Goal: Information Seeking & Learning: Learn about a topic

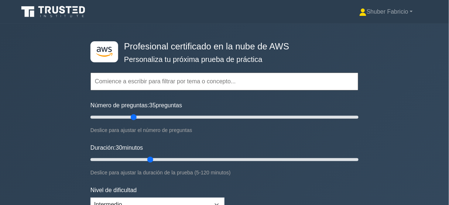
drag, startPoint x: 154, startPoint y: 118, endPoint x: 137, endPoint y: 118, distance: 17.7
type input "35"
click at [137, 118] on input "Número de preguntas: 35 preguntas" at bounding box center [224, 117] width 268 height 9
drag, startPoint x: 151, startPoint y: 156, endPoint x: 442, endPoint y: 158, distance: 290.8
type input "120"
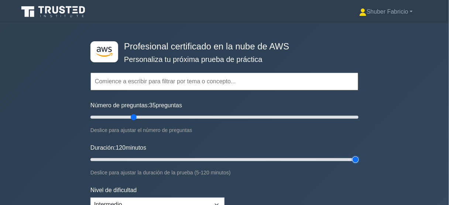
click at [358, 158] on input "Duración: 120 minutos" at bounding box center [224, 159] width 268 height 9
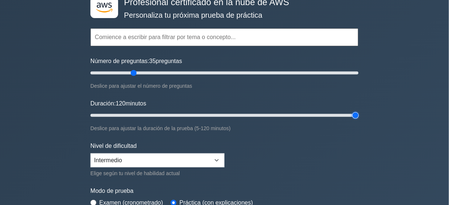
scroll to position [59, 0]
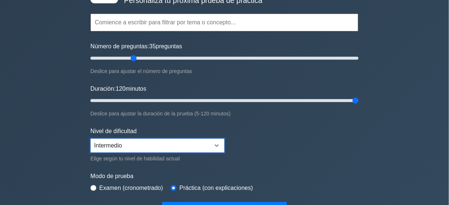
click at [217, 143] on select "Principiante Intermedio Experto" at bounding box center [157, 146] width 134 height 14
select select "expert"
click at [90, 139] on select "Principiante Intermedio Experto" at bounding box center [157, 146] width 134 height 14
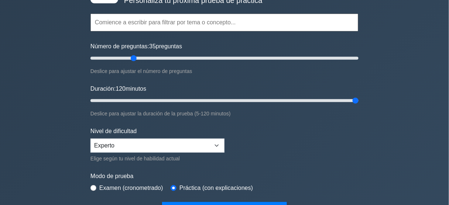
click at [282, 147] on form "Topics Technologies and concepts Analytics Application Integration Business App…" at bounding box center [224, 105] width 268 height 229
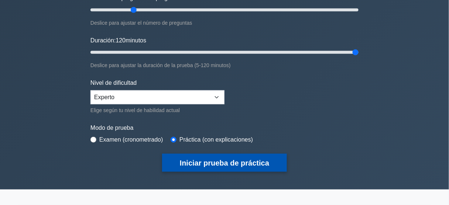
scroll to position [118, 0]
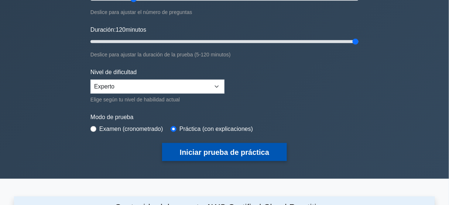
click at [241, 149] on font "Iniciar prueba de práctica" at bounding box center [224, 153] width 89 height 8
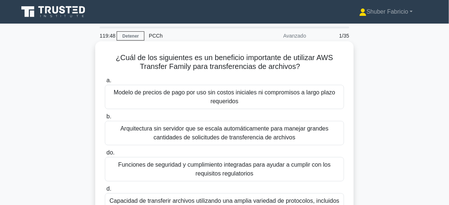
click at [349, 96] on div "¿Cuál de los siguientes es un beneficio importante de utilizar AWS Transfer Fam…" at bounding box center [224, 140] width 252 height 193
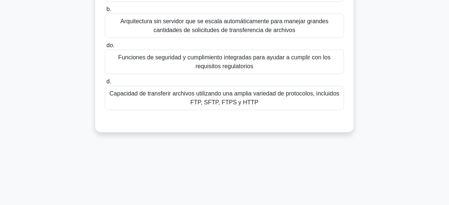
scroll to position [118, 0]
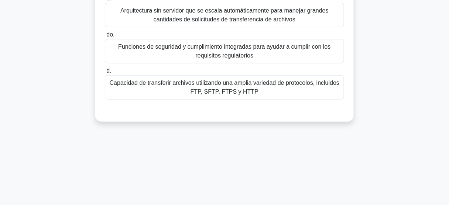
click at [278, 92] on font "Capacidad de transferir archivos utilizando una amplia variedad de protocolos, …" at bounding box center [224, 88] width 232 height 18
click at [105, 73] on input "d. Capacidad de transferir archivos utilizando una amplia variedad de protocolo…" at bounding box center [105, 71] width 0 height 5
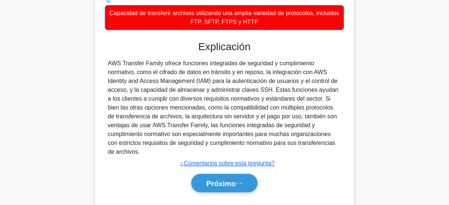
scroll to position [206, 0]
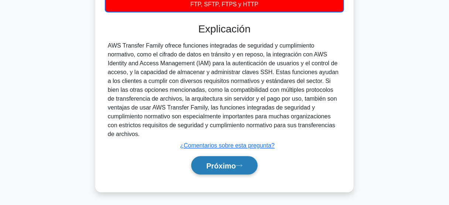
click at [214, 165] on font "Próximo" at bounding box center [221, 166] width 30 height 8
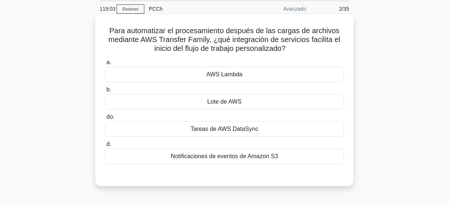
scroll to position [30, 0]
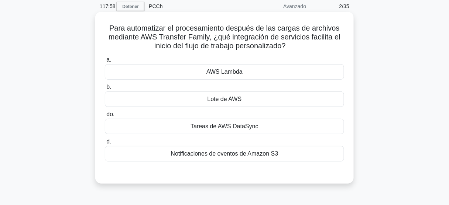
click at [238, 70] on font "AWS Lambda" at bounding box center [224, 72] width 36 height 6
click at [105, 62] on input "a. AWS Lambda" at bounding box center [105, 60] width 0 height 5
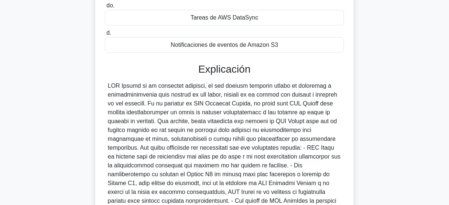
scroll to position [148, 0]
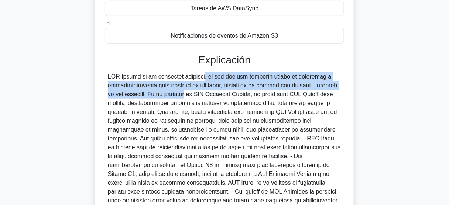
drag, startPoint x: 160, startPoint y: 75, endPoint x: 204, endPoint y: 93, distance: 47.1
click at [168, 96] on font at bounding box center [224, 151] width 233 height 157
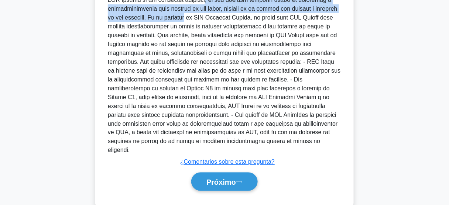
scroll to position [231, 0]
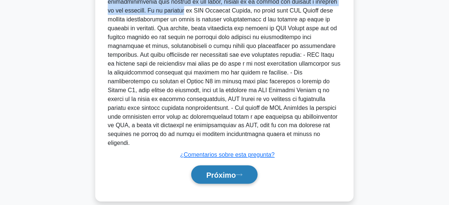
click at [234, 171] on font "Próximo" at bounding box center [221, 175] width 30 height 8
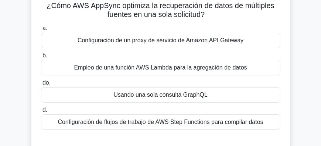
scroll to position [51, 0]
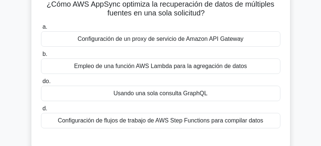
click at [251, 91] on div "Usando una sola consulta GraphQL" at bounding box center [160, 93] width 239 height 15
click at [41, 84] on input "do. Usando una sola consulta GraphQL" at bounding box center [41, 81] width 0 height 5
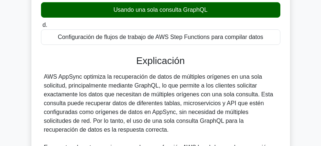
scroll to position [135, 0]
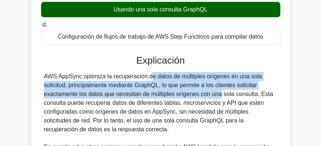
drag, startPoint x: 107, startPoint y: 77, endPoint x: 172, endPoint y: 94, distance: 67.7
click at [172, 94] on font "AWS AppSync optimiza la recuperación de datos de múltiples orígenes en una sola…" at bounding box center [158, 102] width 229 height 59
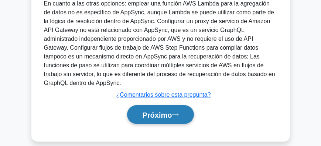
click at [169, 111] on font "Próximo" at bounding box center [157, 115] width 30 height 8
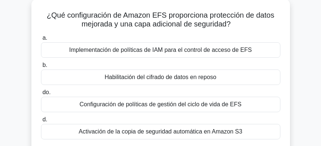
scroll to position [38, 0]
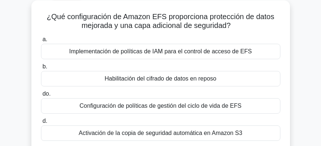
click at [184, 77] on font "Habilitación del cifrado de datos en reposo" at bounding box center [159, 79] width 111 height 6
click at [41, 69] on input "b. Habilitación del cifrado de datos en reposo" at bounding box center [41, 67] width 0 height 5
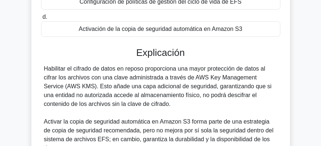
scroll to position [144, 0]
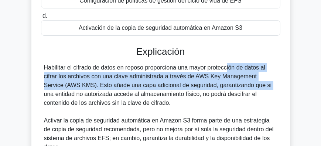
drag, startPoint x: 179, startPoint y: 68, endPoint x: 201, endPoint y: 86, distance: 28.6
click at [201, 86] on font "Habilitar el cifrado de datos en reposo proporciona una mayor protección de dat…" at bounding box center [158, 86] width 228 height 42
click at [157, 78] on font "Habilitar el cifrado de datos en reposo proporciona una mayor protección de dat…" at bounding box center [158, 86] width 228 height 42
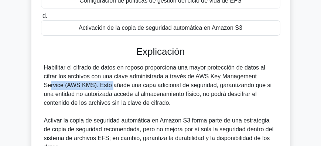
drag, startPoint x: 208, startPoint y: 78, endPoint x: 272, endPoint y: 78, distance: 63.8
click at [272, 78] on font "Habilitar el cifrado de datos en reposo proporciona una mayor protección de dat…" at bounding box center [158, 86] width 228 height 42
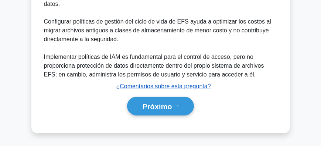
scroll to position [287, 0]
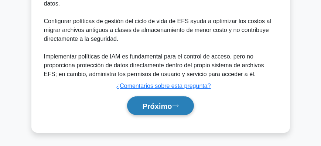
click at [166, 105] on font "Próximo" at bounding box center [157, 107] width 30 height 8
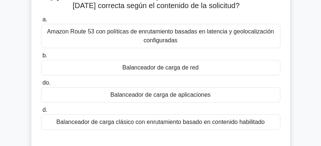
scroll to position [59, 0]
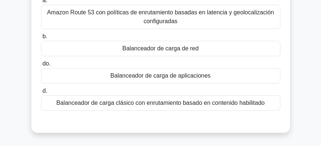
scroll to position [80, 0]
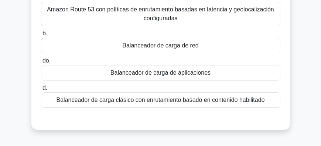
click at [188, 45] on font "Balanceador de carga de red" at bounding box center [160, 45] width 76 height 6
click at [41, 36] on input "b. Balanceador de carga de red" at bounding box center [41, 33] width 0 height 5
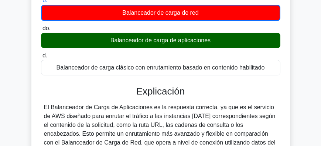
scroll to position [144, 0]
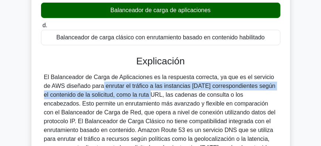
drag, startPoint x: 44, startPoint y: 87, endPoint x: 109, endPoint y: 95, distance: 65.8
click at [109, 95] on font "El Balanceador de Carga de Aplicaciones es la respuesta correcta, ya que es el …" at bounding box center [159, 117] width 231 height 86
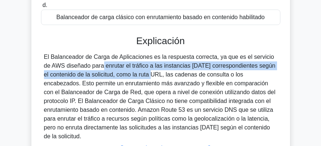
scroll to position [165, 0]
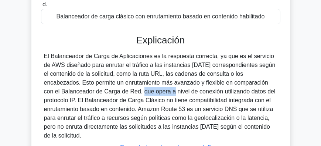
drag, startPoint x: 86, startPoint y: 91, endPoint x: 117, endPoint y: 92, distance: 31.0
click at [116, 92] on font "El Balanceador de Carga de Aplicaciones es la respuesta correcta, ya que es el …" at bounding box center [159, 96] width 231 height 86
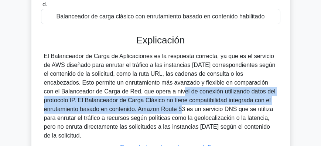
drag, startPoint x: 126, startPoint y: 92, endPoint x: 138, endPoint y: 111, distance: 22.8
click at [138, 111] on font "El Balanceador de Carga de Aplicaciones es la respuesta correcta, ya que es el …" at bounding box center [159, 96] width 231 height 86
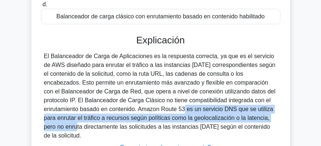
drag, startPoint x: 141, startPoint y: 110, endPoint x: 265, endPoint y: 120, distance: 124.3
click at [265, 120] on font "El Balanceador de Carga de Aplicaciones es la respuesta correcta, ya que es el …" at bounding box center [159, 96] width 231 height 86
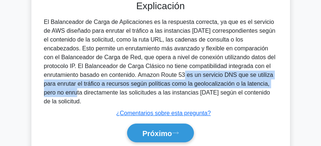
scroll to position [211, 0]
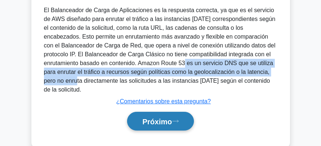
click at [163, 121] on font "Próximo" at bounding box center [157, 122] width 30 height 8
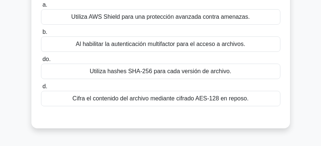
scroll to position [84, 0]
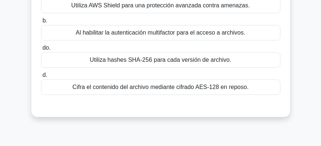
click at [136, 30] on font "Al habilitar la autenticación multifactor para el acceso a archivos." at bounding box center [160, 33] width 169 height 6
click at [41, 23] on input "b. Al habilitar la autenticación multifactor para el acceso a archivos." at bounding box center [41, 20] width 0 height 5
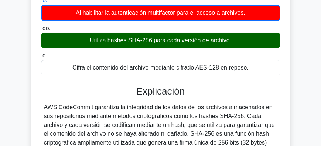
scroll to position [105, 0]
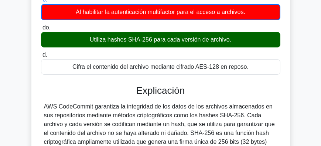
click at [311, 80] on main "110:53 Detener PCCh Avanzado 6/35 ¿Cómo garantiza AWS CodeCommit la integridad …" at bounding box center [160, 145] width 321 height 459
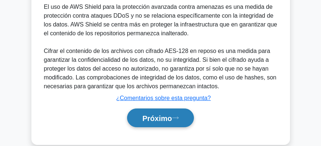
scroll to position [332, 0]
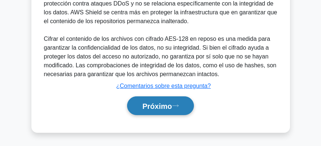
click at [165, 103] on font "Próximo" at bounding box center [157, 107] width 30 height 8
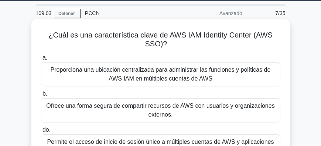
scroll to position [17, 0]
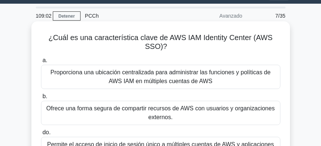
click at [188, 74] on font "Proporciona una ubicación centralizada para administrar las funciones y polític…" at bounding box center [161, 76] width 220 height 15
click at [41, 63] on input "a. Proporciona una ubicación centralizada para administrar las funciones y polí…" at bounding box center [41, 60] width 0 height 5
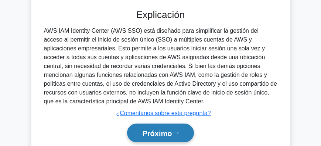
scroll to position [249, 0]
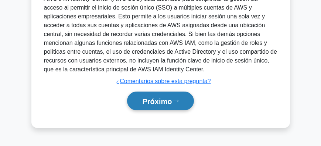
click at [172, 99] on font "Próximo" at bounding box center [157, 102] width 30 height 8
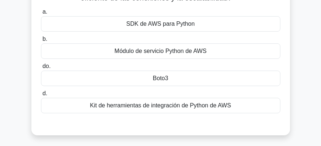
scroll to position [92, 0]
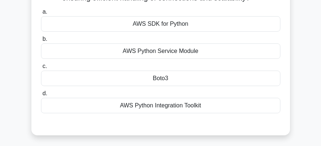
click at [198, 106] on div "AWS Python Integration Toolkit" at bounding box center [160, 105] width 239 height 15
click at [41, 96] on input "d. AWS Python Integration Toolkit" at bounding box center [41, 94] width 0 height 5
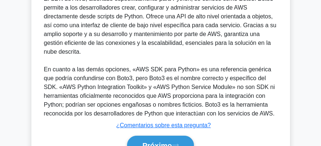
scroll to position [249, 0]
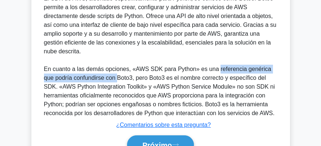
drag, startPoint x: 214, startPoint y: 70, endPoint x: 107, endPoint y: 78, distance: 107.3
click at [107, 78] on font "En cuanto a las demás opciones, «AWS SDK para Python» es una referencia genéric…" at bounding box center [159, 91] width 231 height 51
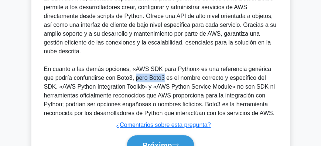
drag, startPoint x: 125, startPoint y: 77, endPoint x: 153, endPoint y: 78, distance: 28.1
click at [153, 78] on font "En cuanto a las demás opciones, «AWS SDK para Python» es una referencia genéric…" at bounding box center [159, 91] width 231 height 51
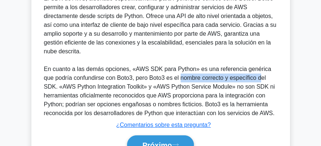
drag, startPoint x: 169, startPoint y: 78, endPoint x: 247, endPoint y: 82, distance: 78.7
click at [247, 82] on font "En cuanto a las demás opciones, «AWS SDK para Python» es una referencia genéric…" at bounding box center [159, 91] width 231 height 51
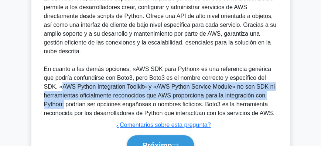
drag, startPoint x: 47, startPoint y: 88, endPoint x: 63, endPoint y: 102, distance: 22.0
click at [63, 102] on font "En cuanto a las demás opciones, «AWS SDK para Python» es una referencia genéric…" at bounding box center [159, 91] width 231 height 51
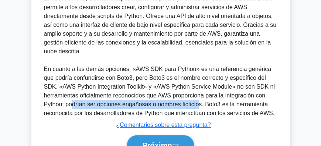
drag, startPoint x: 73, startPoint y: 104, endPoint x: 197, endPoint y: 108, distance: 124.4
click at [197, 108] on font "En cuanto a las demás opciones, «AWS SDK para Python» es una referencia genéric…" at bounding box center [159, 91] width 231 height 51
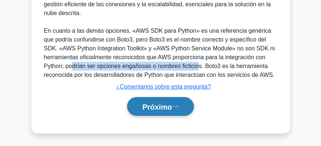
scroll to position [288, 0]
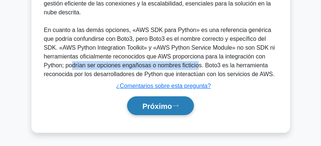
click at [161, 106] on font "Próximo" at bounding box center [157, 107] width 30 height 8
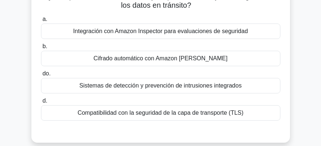
scroll to position [59, 0]
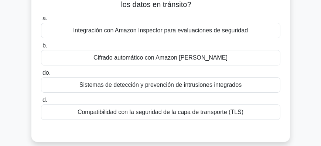
click at [178, 111] on font "Compatibilidad con la seguridad de la capa de transporte (TLS)" at bounding box center [160, 112] width 166 height 6
click at [41, 103] on input "d. Compatibilidad con la seguridad de la capa de transporte (TLS)" at bounding box center [41, 100] width 0 height 5
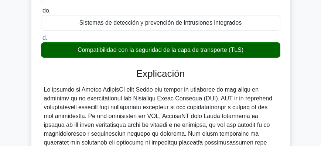
scroll to position [122, 0]
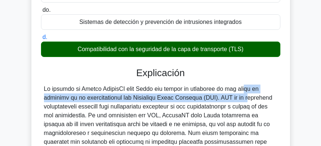
drag, startPoint x: 210, startPoint y: 89, endPoint x: 197, endPoint y: 100, distance: 17.6
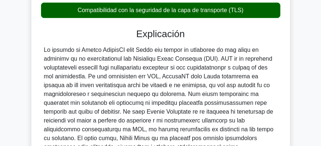
scroll to position [165, 0]
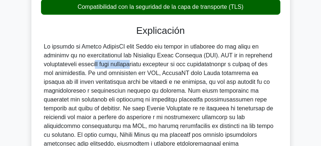
drag, startPoint x: 59, startPoint y: 65, endPoint x: 87, endPoint y: 65, distance: 28.0
click at [87, 65] on font at bounding box center [159, 109] width 230 height 130
click at [117, 65] on font at bounding box center [159, 109] width 230 height 130
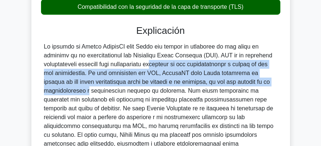
drag, startPoint x: 114, startPoint y: 65, endPoint x: 252, endPoint y: 85, distance: 139.8
click at [252, 85] on div at bounding box center [160, 108] width 233 height 133
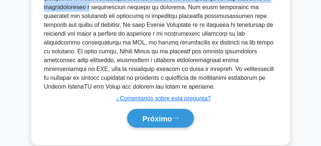
scroll to position [261, 0]
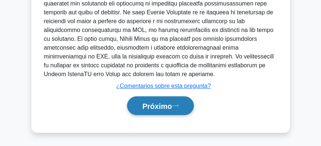
click at [173, 111] on button "Próximo" at bounding box center [160, 106] width 66 height 19
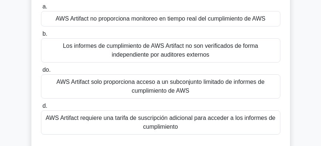
scroll to position [63, 0]
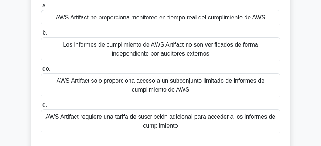
click at [175, 21] on font "AWS Artifact no proporciona monitoreo en tiempo real del cumplimiento de AWS" at bounding box center [161, 17] width 210 height 6
click at [41, 8] on input "a. AWS Artifact no proporciona monitoreo en tiempo real del cumplimiento de AWS" at bounding box center [41, 5] width 0 height 5
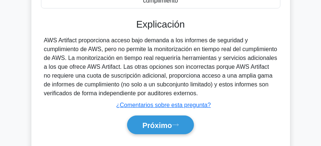
scroll to position [190, 0]
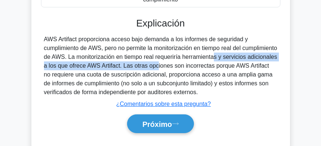
drag, startPoint x: 212, startPoint y: 56, endPoint x: 168, endPoint y: 69, distance: 45.6
click at [168, 69] on font "AWS Artifact proporciona acceso bajo demanda a los informes de seguridad y cump…" at bounding box center [160, 65] width 233 height 59
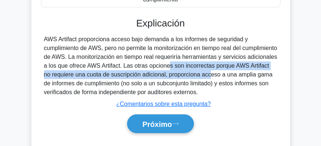
drag, startPoint x: 176, startPoint y: 68, endPoint x: 220, endPoint y: 76, distance: 45.0
click at [220, 76] on font "AWS Artifact proporciona acceso bajo demanda a los informes de seguridad y cump…" at bounding box center [160, 65] width 233 height 59
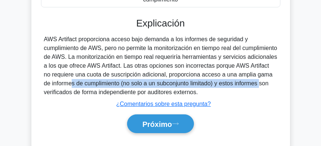
drag, startPoint x: 84, startPoint y: 84, endPoint x: 268, endPoint y: 86, distance: 183.0
click at [268, 86] on font "AWS Artifact proporciona acceso bajo demanda a los informes de seguridad y cump…" at bounding box center [160, 65] width 233 height 59
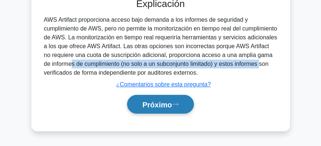
scroll to position [211, 0]
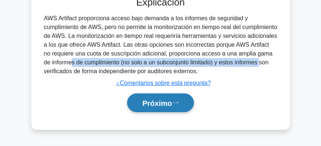
click at [166, 101] on font "Próximo" at bounding box center [157, 104] width 30 height 8
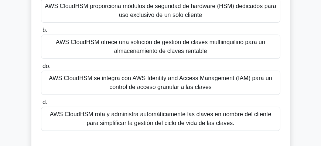
scroll to position [84, 0]
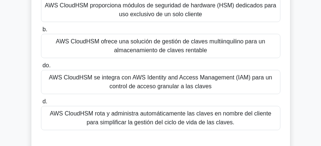
click at [192, 77] on font "AWS CloudHSM se integra con AWS Identity and Access Management (IAM) para un co…" at bounding box center [160, 82] width 223 height 15
click at [41, 68] on input "do. AWS CloudHSM se integra con AWS Identity and Access Management (IAM) para u…" at bounding box center [41, 65] width 0 height 5
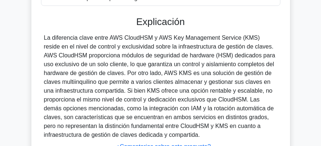
scroll to position [211, 0]
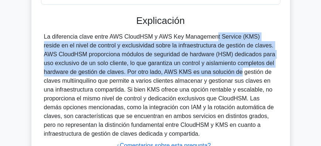
drag, startPoint x: 156, startPoint y: 38, endPoint x: 191, endPoint y: 72, distance: 49.1
click at [191, 72] on font at bounding box center [159, 86] width 231 height 104
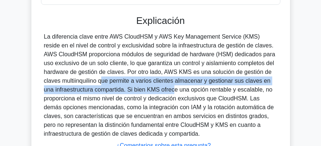
drag, startPoint x: 59, startPoint y: 81, endPoint x: 127, endPoint y: 88, distance: 67.5
click at [127, 88] on font at bounding box center [159, 86] width 231 height 104
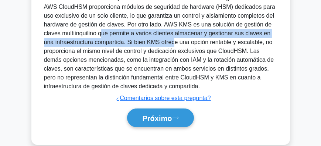
scroll to position [270, 0]
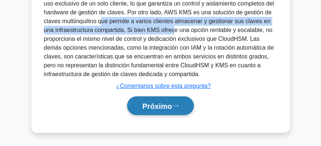
click at [176, 106] on icon at bounding box center [175, 106] width 7 height 4
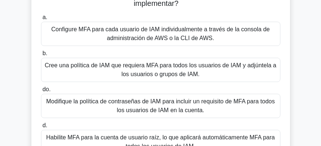
scroll to position [80, 0]
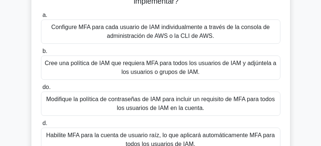
click at [107, 99] on font "Modifique la política de contraseñas de IAM para incluir un requisito de MFA pa…" at bounding box center [160, 103] width 228 height 15
click at [41, 90] on input "do. Modifique la política de contraseñas de IAM para incluir un requisito de MF…" at bounding box center [41, 87] width 0 height 5
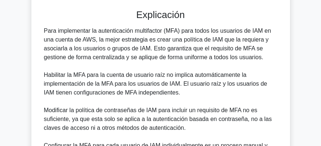
scroll to position [228, 0]
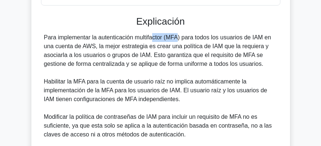
drag, startPoint x: 117, startPoint y: 38, endPoint x: 153, endPoint y: 41, distance: 36.3
click at [146, 40] on font "Para implementar la autenticación multifactor (MFA) para todos los usuarios de …" at bounding box center [157, 50] width 227 height 33
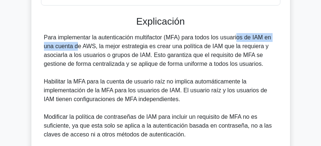
drag, startPoint x: 191, startPoint y: 40, endPoint x: 266, endPoint y: 38, distance: 75.7
click at [266, 38] on font "Para implementar la autenticación multifactor (MFA) para todos los usuarios de …" at bounding box center [157, 50] width 227 height 33
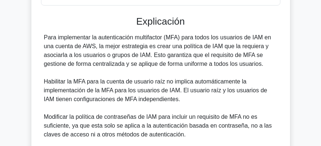
drag, startPoint x: 276, startPoint y: 41, endPoint x: 282, endPoint y: 41, distance: 5.9
click at [282, 41] on div "Tiene una cuenta de AWS con varios usuarios de IAM. Para mejorar la seguridad, …" at bounding box center [160, 20] width 252 height 413
drag, startPoint x: 125, startPoint y: 46, endPoint x: 129, endPoint y: 46, distance: 4.4
click at [126, 46] on font "Para implementar la autenticación multifactor (MFA) para todos los usuarios de …" at bounding box center [157, 50] width 227 height 33
drag, startPoint x: 155, startPoint y: 47, endPoint x: 168, endPoint y: 45, distance: 13.4
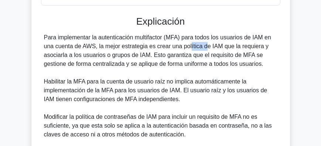
click at [166, 46] on font "Para implementar la autenticación multifactor (MFA) para todos los usuarios de …" at bounding box center [157, 50] width 227 height 33
click at [199, 45] on font "Para implementar la autenticación multifactor (MFA) para todos los usuarios de …" at bounding box center [157, 50] width 227 height 33
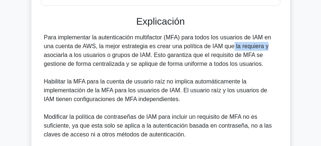
drag, startPoint x: 188, startPoint y: 45, endPoint x: 222, endPoint y: 45, distance: 33.9
click at [222, 45] on font "Para implementar la autenticación multifactor (MFA) para todos los usuarios de …" at bounding box center [157, 50] width 227 height 33
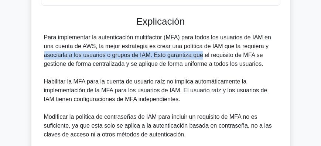
drag, startPoint x: 225, startPoint y: 46, endPoint x: 153, endPoint y: 58, distance: 72.9
click at [153, 58] on font "Para implementar la autenticación multifactor (MFA) para todos los usuarios de …" at bounding box center [157, 50] width 227 height 33
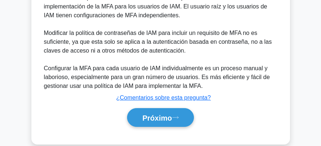
scroll to position [312, 0]
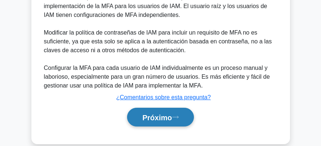
click at [151, 114] on font "Próximo" at bounding box center [157, 118] width 30 height 8
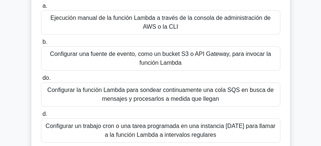
scroll to position [42, 0]
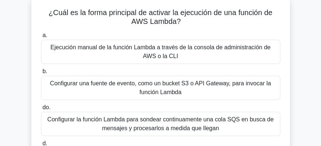
click at [128, 52] on font "Ejecución manual de la función Lambda a través de la consola de administración …" at bounding box center [160, 52] width 232 height 18
click at [41, 38] on input "a. Ejecución manual de la función Lambda a través de la consola de administraci…" at bounding box center [41, 35] width 0 height 5
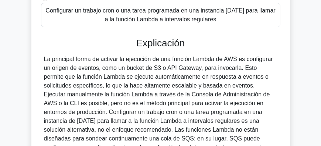
scroll to position [190, 0]
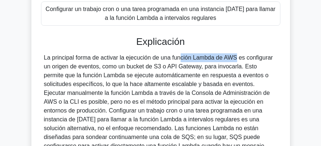
drag, startPoint x: 137, startPoint y: 56, endPoint x: 185, endPoint y: 61, distance: 48.9
click at [182, 58] on font "La principal forma de activar la ejecución de una función Lambda de AWS es conf…" at bounding box center [158, 107] width 229 height 104
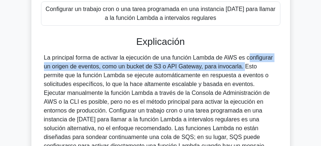
drag, startPoint x: 194, startPoint y: 60, endPoint x: 201, endPoint y: 69, distance: 11.9
click at [201, 69] on font "La principal forma de activar la ejecución de una función Lambda de AWS es conf…" at bounding box center [158, 107] width 229 height 104
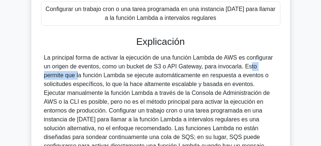
drag, startPoint x: 204, startPoint y: 68, endPoint x: 243, endPoint y: 71, distance: 39.2
click at [243, 71] on div "La principal forma de activar la ejecución de una función Lambda de AWS es conf…" at bounding box center [160, 107] width 233 height 106
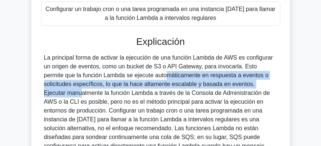
drag, startPoint x: 104, startPoint y: 76, endPoint x: 213, endPoint y: 83, distance: 109.0
click at [213, 83] on font "La principal forma de activar la ejecución de una función Lambda de AWS es conf…" at bounding box center [158, 107] width 229 height 104
click at [216, 77] on font "La principal forma de activar la ejecución de una función Lambda de AWS es conf…" at bounding box center [158, 107] width 229 height 104
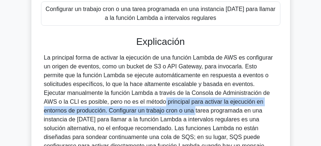
drag, startPoint x: 102, startPoint y: 103, endPoint x: 121, endPoint y: 113, distance: 21.6
click at [121, 113] on font "La principal forma de activar la ejecución de una función Lambda de AWS es conf…" at bounding box center [158, 107] width 229 height 104
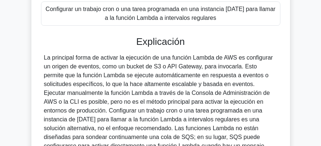
click at [144, 112] on font "La principal forma de activar la ejecución de una función Lambda de AWS es conf…" at bounding box center [158, 107] width 229 height 104
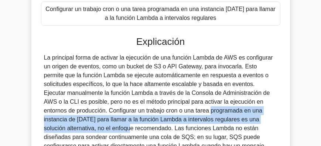
drag, startPoint x: 133, startPoint y: 111, endPoint x: 255, endPoint y: 121, distance: 122.2
click at [255, 121] on font "La principal forma de activar la ejecución de una función Lambda de AWS es conf…" at bounding box center [158, 107] width 229 height 104
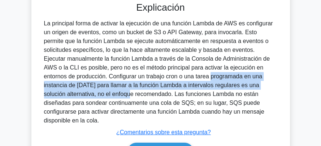
scroll to position [232, 0]
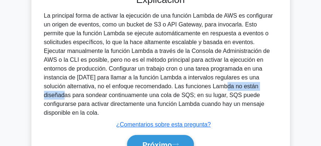
drag, startPoint x: 117, startPoint y: 87, endPoint x: 172, endPoint y: 85, distance: 55.0
click at [172, 85] on font "La principal forma de activar la ejecución de una función Lambda de AWS es conf…" at bounding box center [158, 65] width 229 height 104
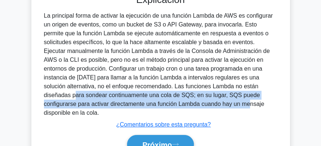
drag, startPoint x: 182, startPoint y: 84, endPoint x: 141, endPoint y: 103, distance: 44.9
click at [141, 103] on font "La principal forma de activar la ejecución de una función Lambda de AWS es conf…" at bounding box center [158, 65] width 229 height 104
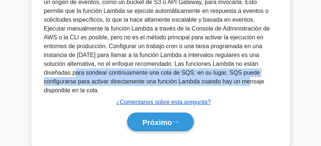
scroll to position [262, 0]
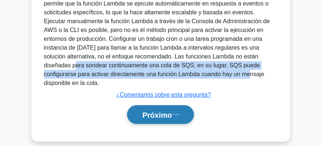
click at [156, 111] on font "Próximo" at bounding box center [157, 115] width 30 height 8
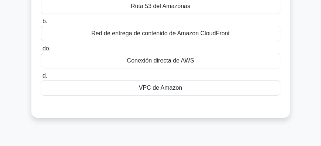
scroll to position [105, 0]
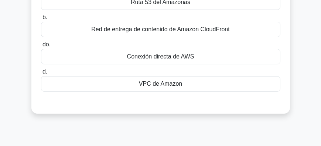
click at [170, 83] on font "VPC de Amazon" at bounding box center [160, 84] width 43 height 6
click at [41, 75] on input "d. VPC de Amazon" at bounding box center [41, 72] width 0 height 5
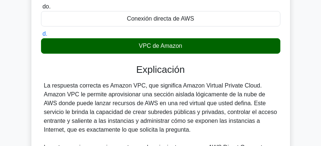
scroll to position [148, 0]
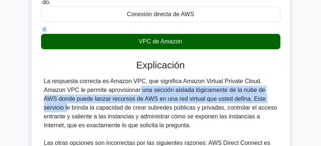
drag, startPoint x: 100, startPoint y: 92, endPoint x: 232, endPoint y: 101, distance: 133.2
click at [232, 101] on font "La respuesta correcta es Amazon VPC, que significa Amazon Virtual Private Cloud…" at bounding box center [160, 103] width 233 height 51
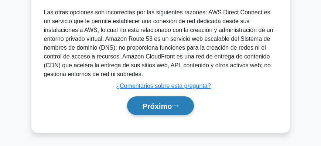
click at [155, 107] on font "Próximo" at bounding box center [157, 107] width 30 height 8
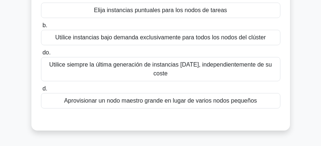
scroll to position [89, 0]
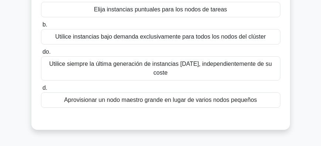
click at [125, 34] on font "Utilice instancias bajo demanda exclusivamente para todos los nodos del clúster" at bounding box center [160, 37] width 210 height 6
click at [41, 27] on input "b. Utilice instancias bajo demanda exclusivamente para todos los nodos del clús…" at bounding box center [41, 25] width 0 height 5
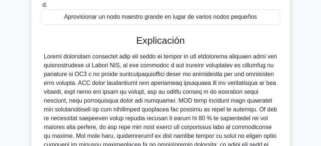
scroll to position [173, 0]
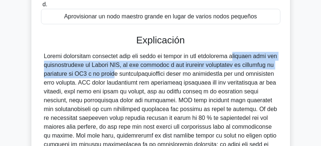
drag, startPoint x: 188, startPoint y: 49, endPoint x: 104, endPoint y: 63, distance: 84.9
click at [104, 63] on font at bounding box center [160, 136] width 233 height 166
click at [103, 64] on font at bounding box center [160, 136] width 233 height 166
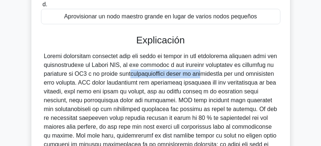
drag, startPoint x: 121, startPoint y: 67, endPoint x: 189, endPoint y: 68, distance: 67.9
click at [189, 68] on font at bounding box center [160, 136] width 233 height 166
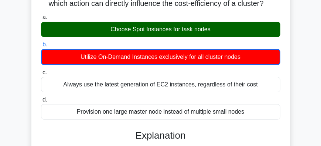
scroll to position [59, 0]
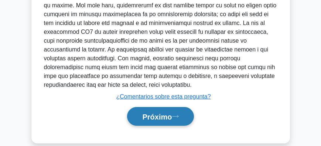
click at [155, 113] on font "Próximo" at bounding box center [157, 117] width 30 height 8
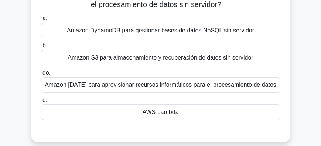
click at [173, 114] on font "AWS Lambda" at bounding box center [160, 112] width 36 height 6
click at [41, 103] on input "d. AWS Lambda" at bounding box center [41, 100] width 0 height 5
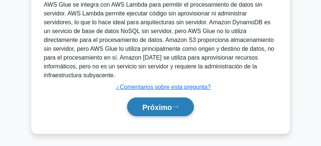
click at [172, 111] on font "Próximo" at bounding box center [157, 108] width 30 height 8
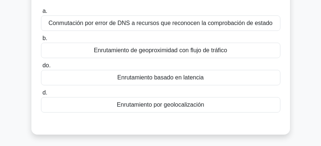
scroll to position [66, 0]
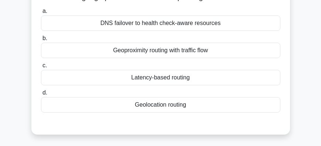
click at [213, 104] on div "Geolocation routing" at bounding box center [160, 104] width 239 height 15
click at [41, 96] on input "d. Geolocation routing" at bounding box center [41, 93] width 0 height 5
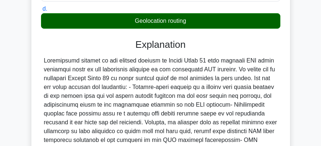
scroll to position [159, 0]
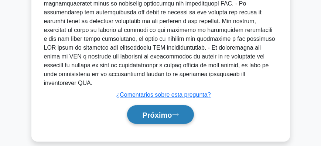
click at [159, 111] on font "Próximo" at bounding box center [157, 115] width 30 height 8
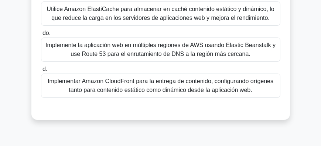
scroll to position [165, 0]
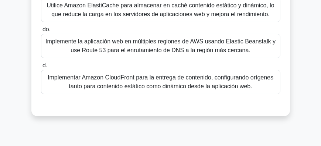
click at [177, 75] on font "Implementar Amazon CloudFront para la entrega de contenido, configurando orígen…" at bounding box center [160, 82] width 225 height 15
click at [41, 68] on input "d. Implementar Amazon CloudFront para la entrega de contenido, configurando orí…" at bounding box center [41, 65] width 0 height 5
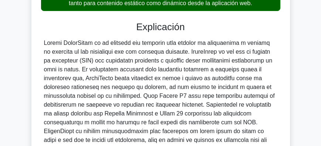
scroll to position [249, 0]
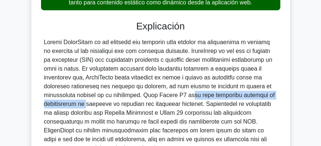
drag, startPoint x: 142, startPoint y: 96, endPoint x: 268, endPoint y: 96, distance: 125.8
click at [268, 96] on div at bounding box center [160, 95] width 233 height 115
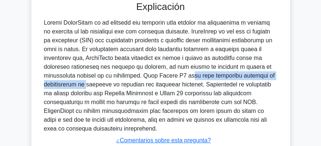
scroll to position [270, 0]
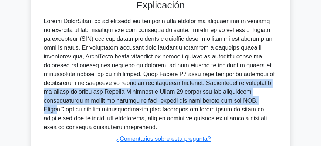
drag, startPoint x: 80, startPoint y: 84, endPoint x: 186, endPoint y: 103, distance: 107.5
click at [186, 103] on font at bounding box center [159, 74] width 231 height 113
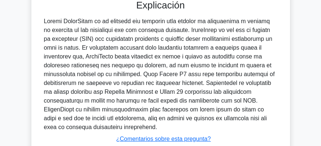
click at [212, 101] on font at bounding box center [159, 74] width 231 height 113
drag, startPoint x: 187, startPoint y: 100, endPoint x: 215, endPoint y: 101, distance: 28.8
click at [215, 101] on font at bounding box center [159, 74] width 231 height 113
click at [158, 102] on font at bounding box center [159, 74] width 231 height 113
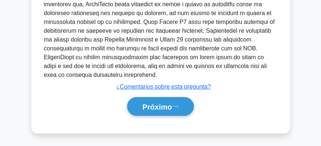
scroll to position [323, 0]
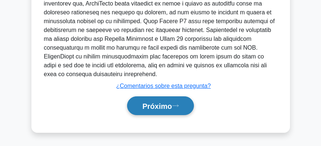
click at [182, 106] on button "Próximo" at bounding box center [160, 106] width 66 height 19
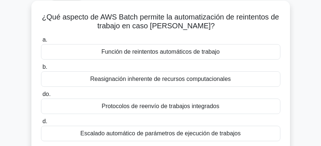
scroll to position [38, 0]
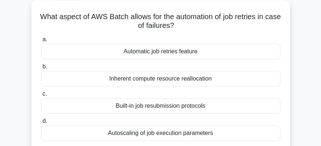
click at [176, 51] on div "Automatic job retries feature" at bounding box center [160, 51] width 239 height 15
click at [41, 42] on input "a. Automatic job retries feature" at bounding box center [41, 39] width 0 height 5
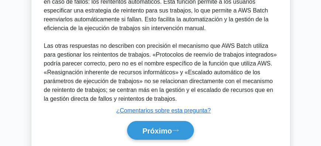
scroll to position [249, 0]
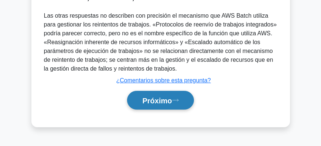
click at [164, 97] on font "Próximo" at bounding box center [157, 101] width 30 height 8
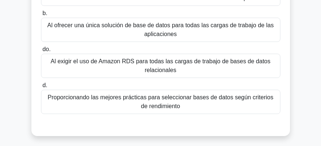
scroll to position [101, 0]
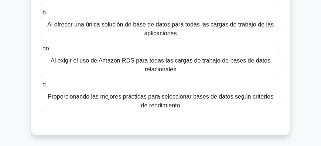
click at [195, 94] on font "Proporcionando las mejores prácticas para seleccionar bases de datos según crit…" at bounding box center [160, 101] width 225 height 15
click at [41, 87] on input "d. Proporcionando las mejores prácticas para seleccionar bases de datos según c…" at bounding box center [41, 85] width 0 height 5
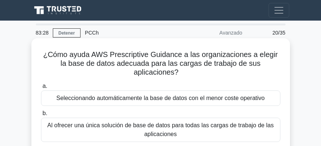
scroll to position [0, 0]
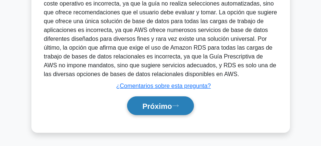
click at [164, 107] on font "Próximo" at bounding box center [157, 107] width 30 height 8
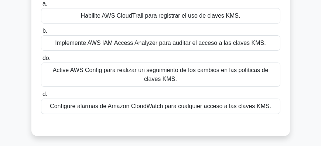
scroll to position [101, 0]
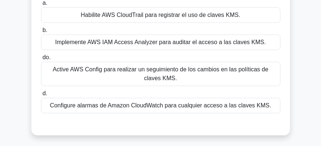
click at [142, 14] on font "Habilite AWS CloudTrail para registrar el uso de claves KMS." at bounding box center [160, 15] width 159 height 6
click at [41, 6] on input "a. Habilite AWS CloudTrail para registrar el uso de claves KMS." at bounding box center [41, 3] width 0 height 5
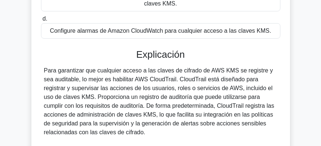
scroll to position [186, 0]
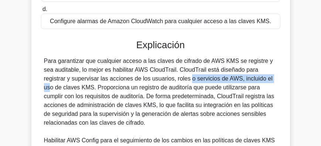
drag, startPoint x: 147, startPoint y: 79, endPoint x: 204, endPoint y: 81, distance: 57.6
click at [204, 81] on font "Para garantizar que cualquier acceso a las claves de cifrado de AWS KMS se regi…" at bounding box center [159, 92] width 230 height 68
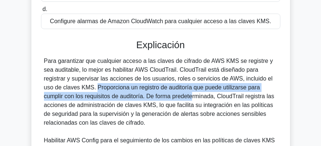
drag, startPoint x: 275, startPoint y: 79, endPoint x: 103, endPoint y: 97, distance: 172.9
click at [103, 97] on font "Para garantizar que cualquier acceso a las claves de cifrado de AWS KMS se regi…" at bounding box center [159, 92] width 230 height 68
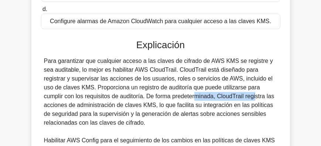
drag, startPoint x: 105, startPoint y: 96, endPoint x: 171, endPoint y: 97, distance: 66.1
click at [171, 97] on font "Para garantizar que cualquier acceso a las claves de cifrado de AWS KMS se regi…" at bounding box center [159, 92] width 230 height 68
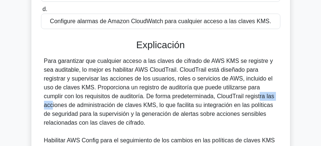
drag, startPoint x: 176, startPoint y: 98, endPoint x: 201, endPoint y: 97, distance: 25.5
click at [201, 97] on font "Para garantizar que cualquier acceso a las claves de cifrado de AWS KMS se regi…" at bounding box center [159, 92] width 230 height 68
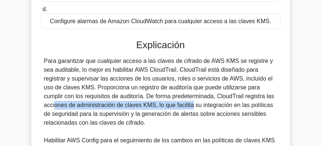
drag, startPoint x: 203, startPoint y: 97, endPoint x: 121, endPoint y: 105, distance: 82.6
click at [121, 105] on font "Para garantizar que cualquier acceso a las claves de cifrado de AWS KMS se regi…" at bounding box center [159, 92] width 230 height 68
drag, startPoint x: 146, startPoint y: 109, endPoint x: 251, endPoint y: 121, distance: 105.4
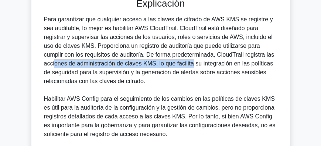
scroll to position [228, 0]
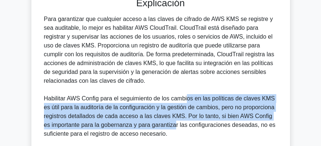
drag, startPoint x: 214, startPoint y: 100, endPoint x: 167, endPoint y: 124, distance: 53.0
click at [167, 124] on font "Habilitar AWS Config para el seguimiento de los cambios en las políticas de cla…" at bounding box center [159, 117] width 231 height 42
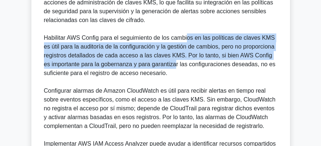
scroll to position [291, 0]
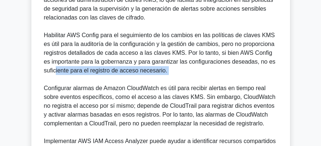
drag, startPoint x: 55, startPoint y: 72, endPoint x: 169, endPoint y: 78, distance: 114.2
click at [169, 78] on div "Para garantizar que cualquier acceso a las claves de cifrado de AWS KMS se regi…" at bounding box center [160, 61] width 233 height 221
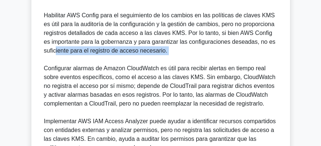
scroll to position [312, 0]
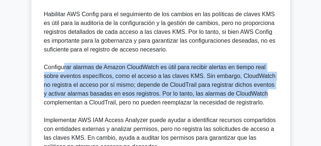
drag, startPoint x: 65, startPoint y: 69, endPoint x: 259, endPoint y: 94, distance: 196.0
click at [259, 94] on div "Para garantizar que cualquier acceso a las claves de cifrado de AWS KMS se regi…" at bounding box center [160, 40] width 233 height 221
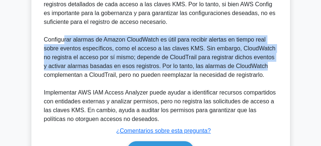
scroll to position [354, 0]
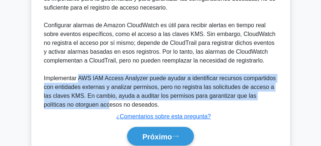
drag, startPoint x: 79, startPoint y: 79, endPoint x: 89, endPoint y: 106, distance: 28.2
click at [86, 105] on font "Implementar AWS IAM Access Analyzer puede ayudar a identificar recursos compart…" at bounding box center [160, 91] width 232 height 33
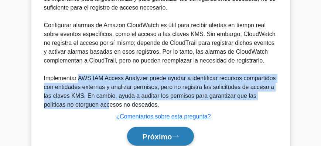
click at [162, 131] on button "Próximo" at bounding box center [160, 136] width 66 height 19
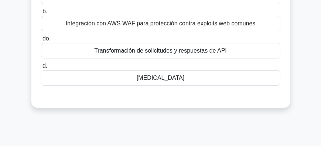
scroll to position [103, 0]
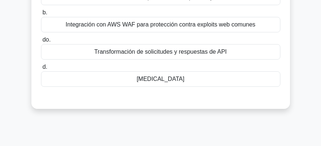
click at [298, 86] on main "78:50 Detener PCCh Avanzado 22/35 ¿Cuál de las siguientes características de Am…" at bounding box center [160, 105] width 321 height 375
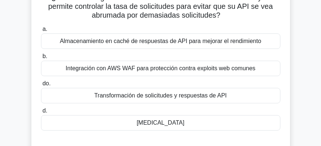
scroll to position [61, 0]
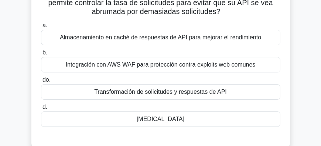
click at [177, 117] on font "[MEDICAL_DATA]" at bounding box center [161, 119] width 48 height 6
click at [41, 110] on input "d. [MEDICAL_DATA]" at bounding box center [41, 107] width 0 height 5
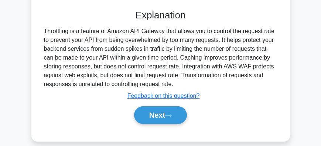
scroll to position [207, 0]
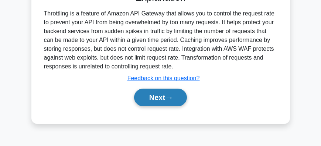
click at [156, 94] on button "Next" at bounding box center [160, 98] width 53 height 18
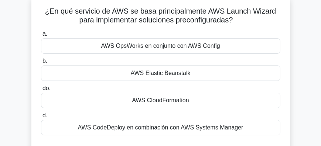
scroll to position [42, 0]
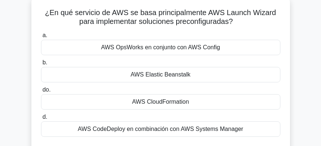
click at [165, 46] on font "AWS OpsWorks en conjunto con AWS Config" at bounding box center [160, 47] width 119 height 6
click at [41, 38] on input "a. AWS OpsWorks en conjunto con AWS Config" at bounding box center [41, 35] width 0 height 5
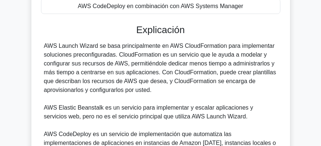
scroll to position [169, 0]
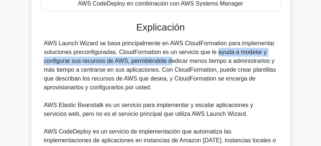
drag, startPoint x: 176, startPoint y: 55, endPoint x: 126, endPoint y: 59, distance: 50.3
click at [126, 59] on font "AWS Launch Wizard se basa principalmente en AWS CloudFormation para implementar…" at bounding box center [160, 65] width 232 height 51
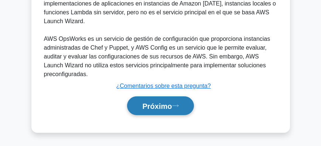
click at [150, 99] on button "Próximo" at bounding box center [160, 106] width 66 height 19
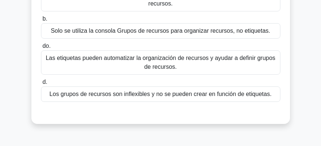
scroll to position [107, 0]
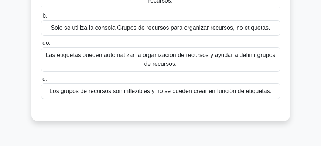
click at [151, 53] on font "Las etiquetas pueden automatizar la organización de recursos y ayudar a definir…" at bounding box center [160, 59] width 229 height 15
click at [41, 46] on input "do. Las etiquetas pueden automatizar la organización de recursos y ayudar a def…" at bounding box center [41, 43] width 0 height 5
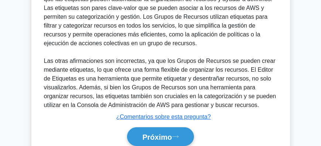
scroll to position [279, 0]
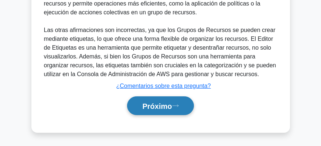
click at [165, 103] on font "Próximo" at bounding box center [157, 107] width 30 height 8
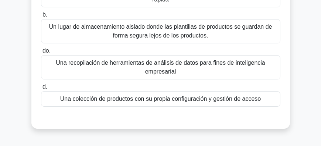
scroll to position [101, 0]
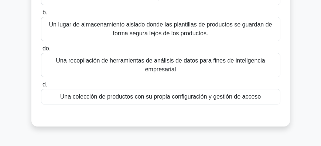
click at [158, 94] on font "Una colección de productos con su propia configuración y gestión de acceso" at bounding box center [160, 97] width 200 height 6
click at [41, 87] on input "d. Una colección de productos con su propia configuración y gestión de acceso" at bounding box center [41, 85] width 0 height 5
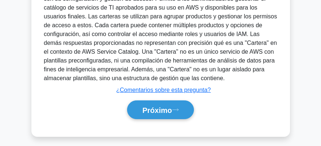
scroll to position [249, 0]
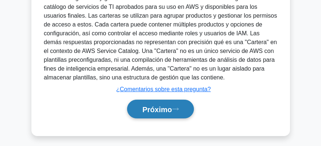
click at [160, 100] on button "Próximo" at bounding box center [160, 109] width 66 height 19
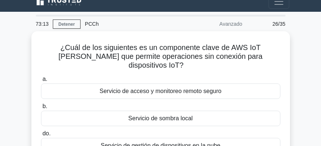
scroll to position [21, 0]
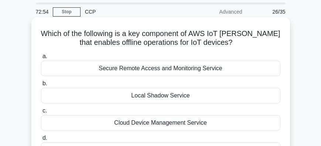
click at [169, 97] on div "Local Shadow Service" at bounding box center [160, 95] width 239 height 15
click at [41, 86] on input "b. Local Shadow Service" at bounding box center [41, 84] width 0 height 5
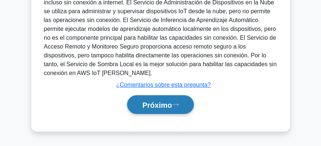
scroll to position [249, 0]
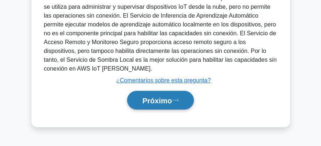
click at [162, 97] on font "Próximo" at bounding box center [157, 101] width 30 height 8
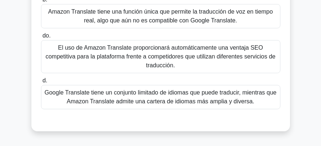
scroll to position [169, 0]
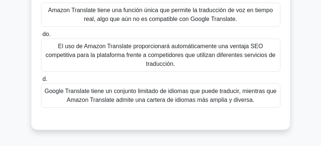
click at [151, 92] on font "Google Translate tiene un conjunto limitado de idiomas que puede traducir, mien…" at bounding box center [161, 95] width 232 height 15
click at [41, 82] on input "d. Google Translate tiene un conjunto limitado de idiomas que puede traducir, m…" at bounding box center [41, 79] width 0 height 5
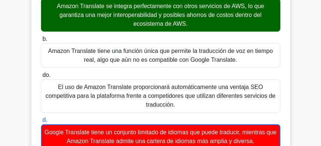
scroll to position [72, 0]
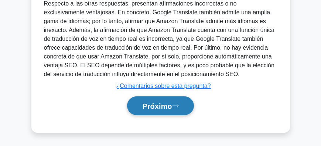
click at [166, 109] on font "Próximo" at bounding box center [157, 107] width 30 height 8
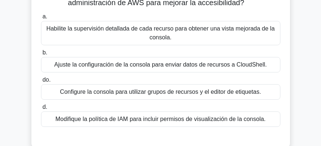
scroll to position [42, 0]
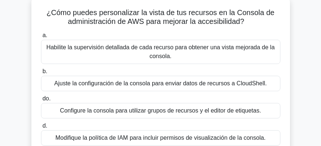
click at [164, 62] on div "Habilite la supervisión detallada de cada recurso para obtener una vista mejora…" at bounding box center [160, 52] width 239 height 24
click at [41, 38] on input "a. Habilite la supervisión detallada de cada recurso para obtener una vista mej…" at bounding box center [41, 35] width 0 height 5
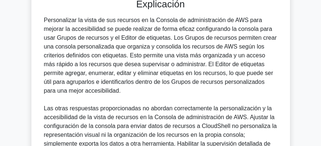
scroll to position [197, 0]
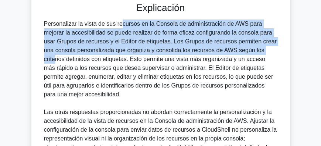
drag, startPoint x: 79, startPoint y: 24, endPoint x: 229, endPoint y: 53, distance: 153.3
click at [229, 53] on font "Personalizar la vista de sus recursos en la Consola de administración de AWS pa…" at bounding box center [160, 59] width 233 height 77
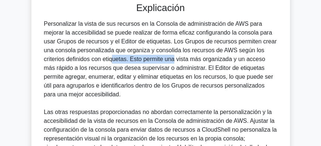
drag, startPoint x: 69, startPoint y: 61, endPoint x: 128, endPoint y: 63, distance: 58.7
click at [128, 63] on font "Personalizar la vista de sus recursos en la Consola de administración de AWS pa…" at bounding box center [160, 59] width 233 height 77
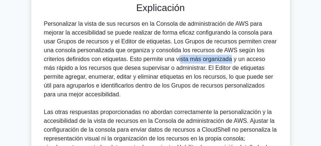
drag, startPoint x: 134, startPoint y: 60, endPoint x: 181, endPoint y: 63, distance: 47.0
click at [181, 63] on div "Personalizar la vista de sus recursos en la Consola de administración de AWS pa…" at bounding box center [160, 113] width 233 height 186
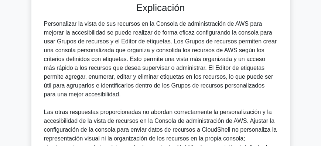
click at [201, 63] on div "Personalizar la vista de sus recursos en la Consola de administración de AWS pa…" at bounding box center [160, 113] width 233 height 186
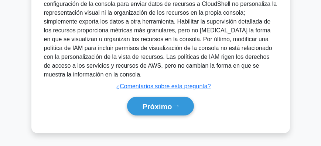
scroll to position [324, 0]
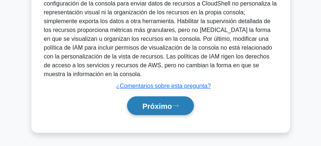
click at [164, 103] on font "Próximo" at bounding box center [157, 107] width 30 height 8
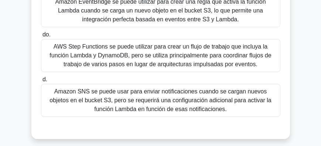
scroll to position [169, 0]
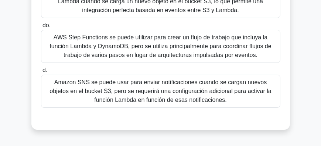
click at [74, 39] on font "AWS Step Functions se puede utilizar para crear un flujo de trabajo que incluya…" at bounding box center [159, 46] width 221 height 24
click at [41, 28] on input "do. AWS Step Functions se puede utilizar para crear un flujo de trabajo que inc…" at bounding box center [41, 25] width 0 height 5
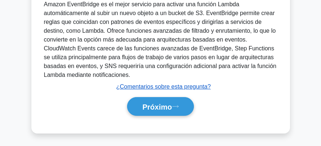
scroll to position [306, 0]
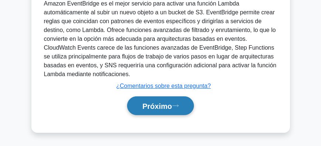
click at [148, 105] on font "Próximo" at bounding box center [157, 107] width 30 height 8
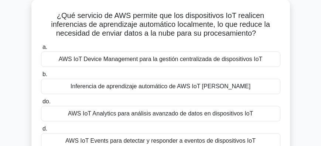
scroll to position [38, 0]
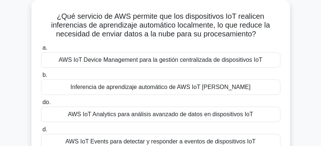
click at [113, 42] on div "a. AWS IoT Device Management para la gestión centralizada de dispositivos IoT b…" at bounding box center [161, 96] width 248 height 109
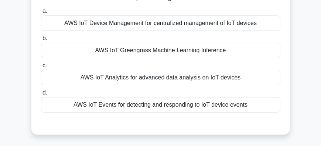
scroll to position [80, 0]
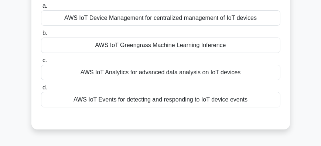
click at [222, 48] on div "AWS IoT Greengrass Machine Learning Inference" at bounding box center [160, 45] width 239 height 15
click at [41, 36] on input "b. AWS IoT [PERSON_NAME] Machine Learning Inference" at bounding box center [41, 33] width 0 height 5
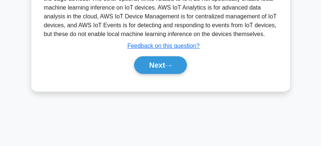
scroll to position [249, 0]
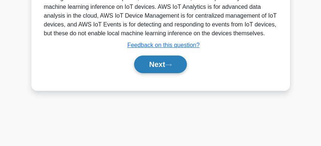
click at [150, 66] on button "Next" at bounding box center [160, 65] width 53 height 18
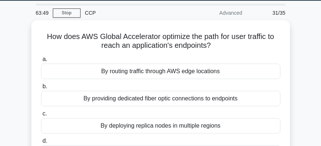
scroll to position [21, 0]
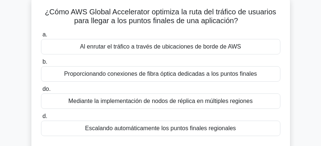
scroll to position [42, 0]
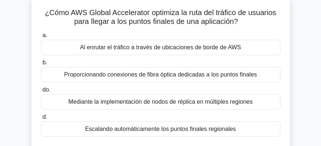
click at [162, 46] on font "Al enrutar el tráfico a través de ubicaciones de borde de AWS" at bounding box center [160, 47] width 161 height 6
click at [41, 38] on input "a. Al enrutar el tráfico a través de ubicaciones de borde de AWS" at bounding box center [41, 35] width 0 height 5
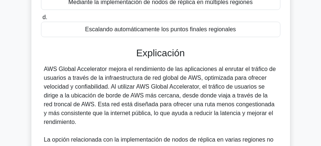
scroll to position [148, 0]
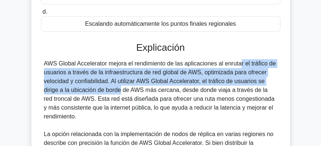
drag, startPoint x: 194, startPoint y: 65, endPoint x: 75, endPoint y: 89, distance: 120.8
click at [75, 89] on font "AWS Global Accelerator mejora el rendimiento de las aplicaciones al enrutar el …" at bounding box center [160, 90] width 232 height 59
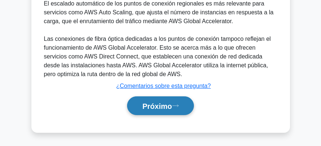
click at [148, 100] on button "Próximo" at bounding box center [160, 106] width 66 height 19
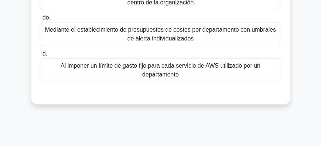
scroll to position [144, 0]
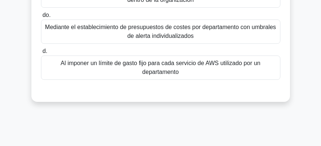
click at [199, 72] on font "Al imponer un límite de gasto fijo para cada servicio de AWS utilizado por un d…" at bounding box center [160, 68] width 232 height 18
click at [41, 54] on input "d. Al imponer un límite de gasto fijo para cada servicio de AWS utilizado por u…" at bounding box center [41, 51] width 0 height 5
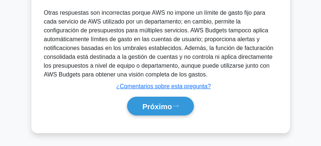
scroll to position [332, 0]
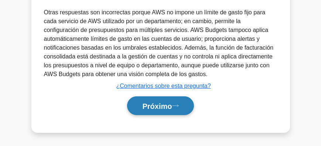
click at [151, 110] on font "Próximo" at bounding box center [157, 107] width 30 height 8
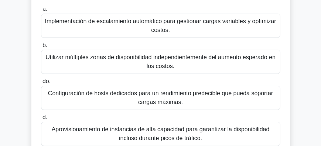
scroll to position [105, 0]
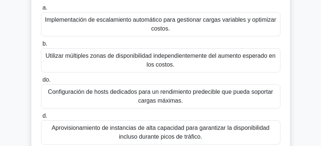
click at [207, 24] on font "Implementación de escalamiento automático para gestionar cargas variables y opt…" at bounding box center [160, 24] width 232 height 18
click at [41, 10] on input "a. Implementación de escalamiento automático para gestionar cargas variables y …" at bounding box center [41, 8] width 0 height 5
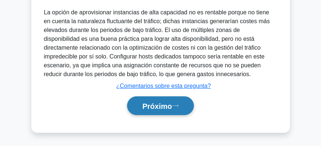
click at [146, 100] on button "Próximo" at bounding box center [160, 106] width 66 height 19
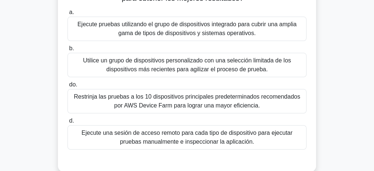
scroll to position [91, 0]
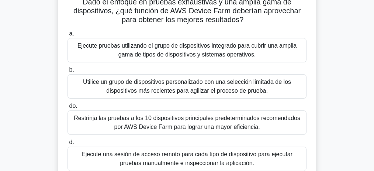
click at [261, 51] on font "Ejecute pruebas utilizando el grupo de dispositivos integrado para cubrir una a…" at bounding box center [187, 50] width 232 height 18
click at [68, 36] on input "a. Ejecute pruebas utilizando el grupo de dispositivos integrado para cubrir un…" at bounding box center [68, 33] width 0 height 5
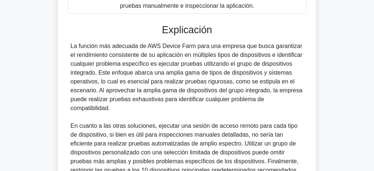
scroll to position [239, 0]
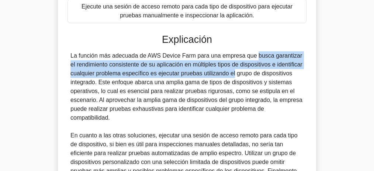
drag, startPoint x: 208, startPoint y: 55, endPoint x: 193, endPoint y: 75, distance: 24.7
click at [192, 75] on font "La función más adecuada de AWS Device Farm para una empresa que busca garantiza…" at bounding box center [186, 86] width 232 height 68
click at [193, 75] on font "La función más adecuada de AWS Device Farm para una empresa que busca garantiza…" at bounding box center [186, 86] width 232 height 68
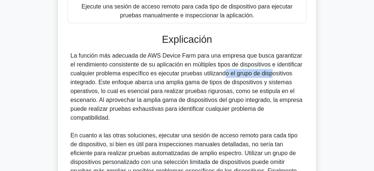
drag, startPoint x: 193, startPoint y: 75, endPoint x: 217, endPoint y: 76, distance: 24.8
click at [215, 76] on font "La función más adecuada de AWS Device Farm para una empresa que busca garantiza…" at bounding box center [186, 86] width 232 height 68
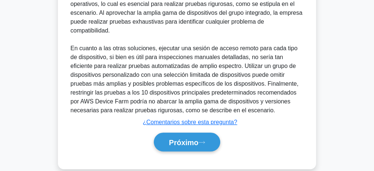
scroll to position [336, 0]
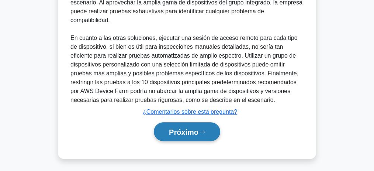
click at [182, 125] on button "Próximo" at bounding box center [187, 131] width 66 height 19
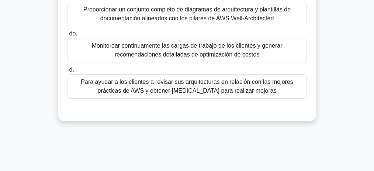
scroll to position [129, 0]
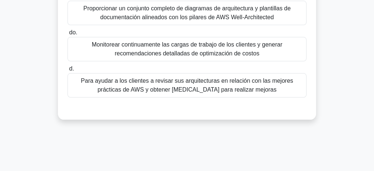
click at [177, 84] on font "Para ayudar a los clientes a revisar sus arquitecturas en relación con las mejo…" at bounding box center [187, 84] width 212 height 15
click at [191, 89] on font "Para ayudar a los clientes a revisar sus arquitecturas en relación con las mejo…" at bounding box center [187, 84] width 212 height 15
click at [68, 71] on input "d. Para ayudar a los clientes a revisar sus arquitecturas en relación con las m…" at bounding box center [68, 68] width 0 height 5
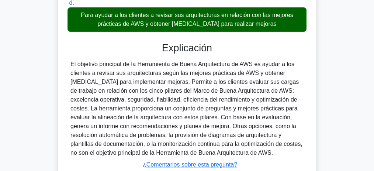
scroll to position [203, 0]
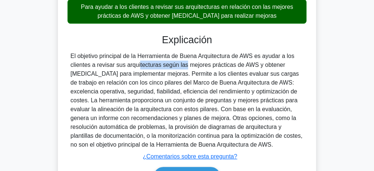
drag, startPoint x: 108, startPoint y: 66, endPoint x: 142, endPoint y: 63, distance: 34.9
click at [142, 63] on font "El objetivo principal de la Herramienta de Buena Arquitectura de AWS es ayudar …" at bounding box center [186, 100] width 232 height 95
click at [164, 62] on font "El objetivo principal de la Herramienta de Buena Arquitectura de AWS es ayudar …" at bounding box center [186, 100] width 232 height 95
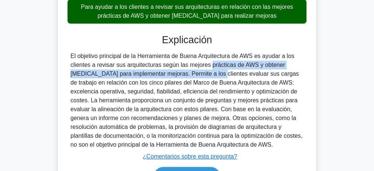
drag, startPoint x: 181, startPoint y: 65, endPoint x: 174, endPoint y: 75, distance: 12.0
click at [174, 75] on font "El objetivo principal de la Herramienta de Buena Arquitectura de AWS es ayudar …" at bounding box center [186, 100] width 232 height 95
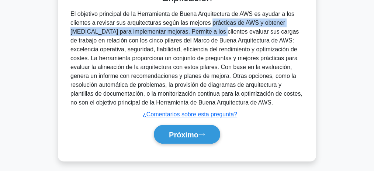
scroll to position [248, 0]
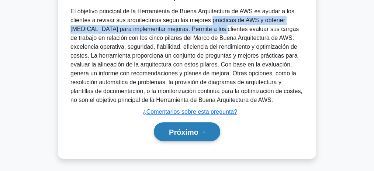
click at [184, 122] on button "Próximo" at bounding box center [187, 131] width 66 height 19
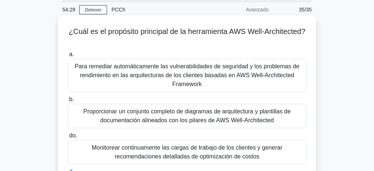
scroll to position [0, 0]
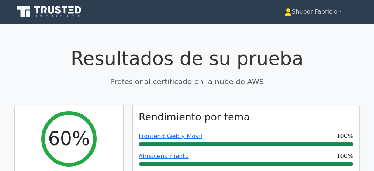
click at [317, 8] on font "Shuber Fabricio" at bounding box center [315, 11] width 46 height 7
click at [285, 27] on font "Perfil" at bounding box center [280, 28] width 15 height 7
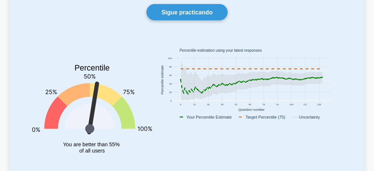
scroll to position [74, 0]
